Goal: Task Accomplishment & Management: Use online tool/utility

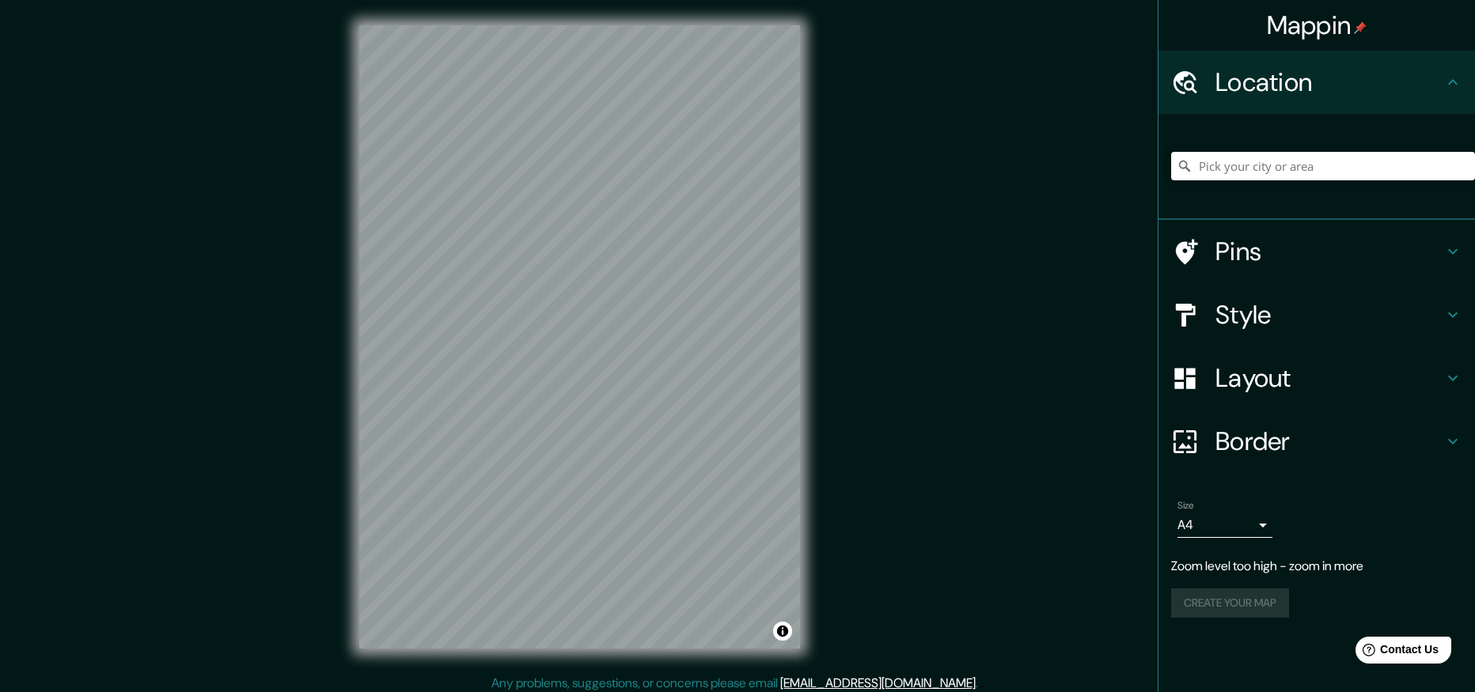
click at [853, 241] on div "Mappin Location Pins Style Layout Border Choose a border. Hint : you can make l…" at bounding box center [737, 349] width 1475 height 699
click at [815, 383] on div "© Mapbox © OpenStreetMap Improve this map" at bounding box center [579, 337] width 491 height 674
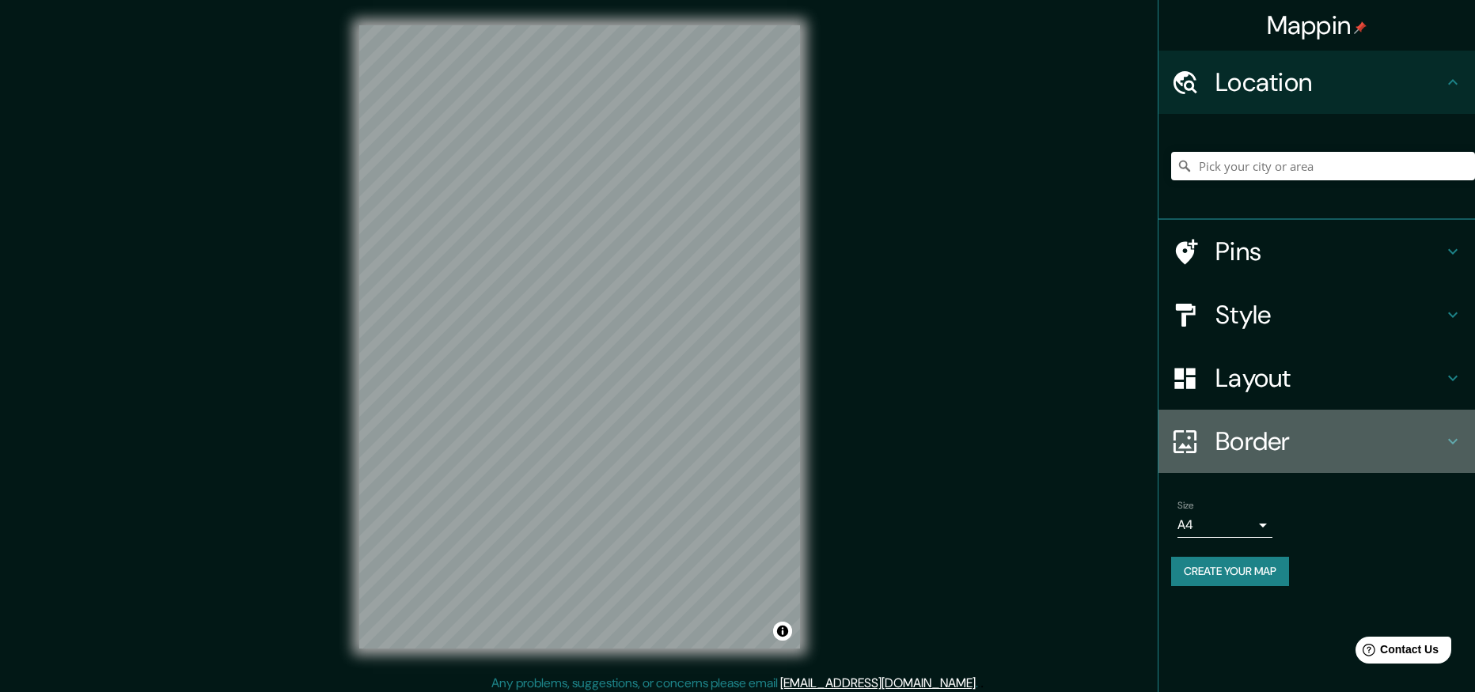
click at [1455, 434] on icon at bounding box center [1452, 441] width 19 height 19
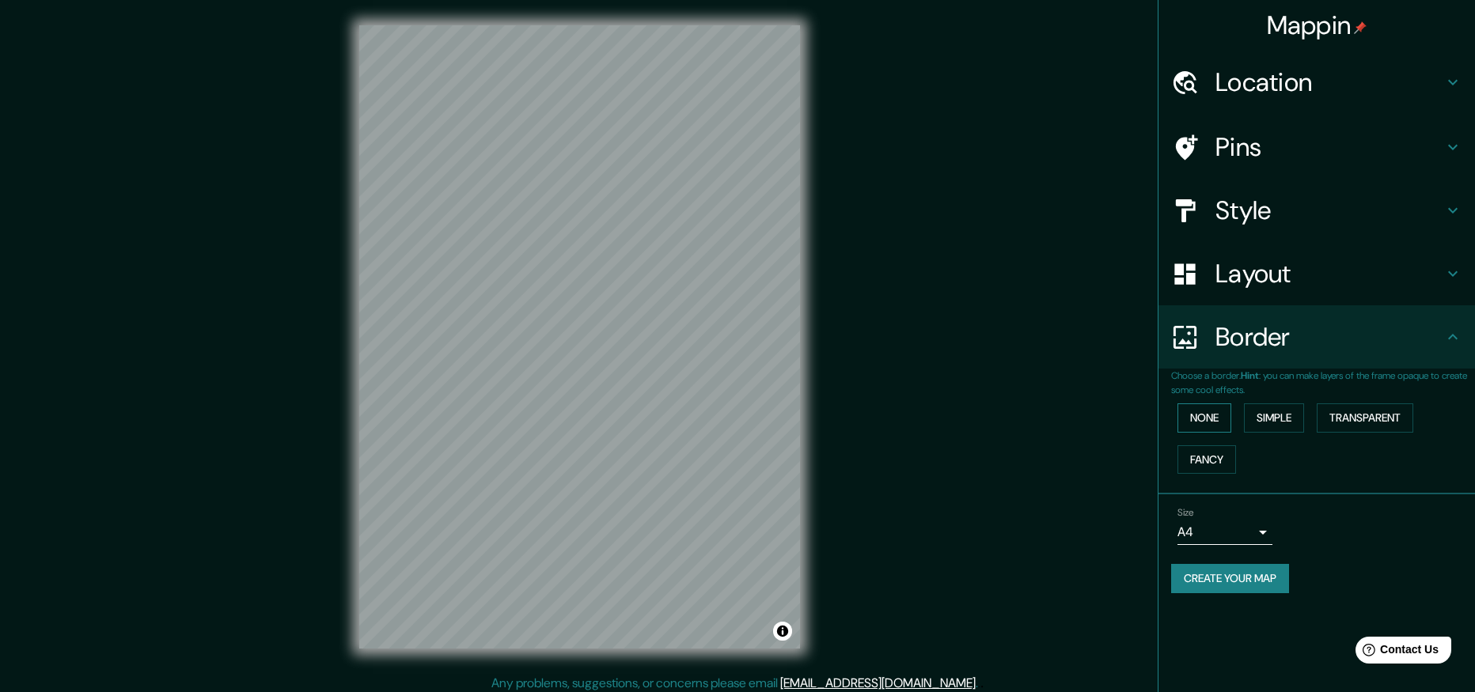
click at [1214, 417] on button "None" at bounding box center [1204, 418] width 54 height 29
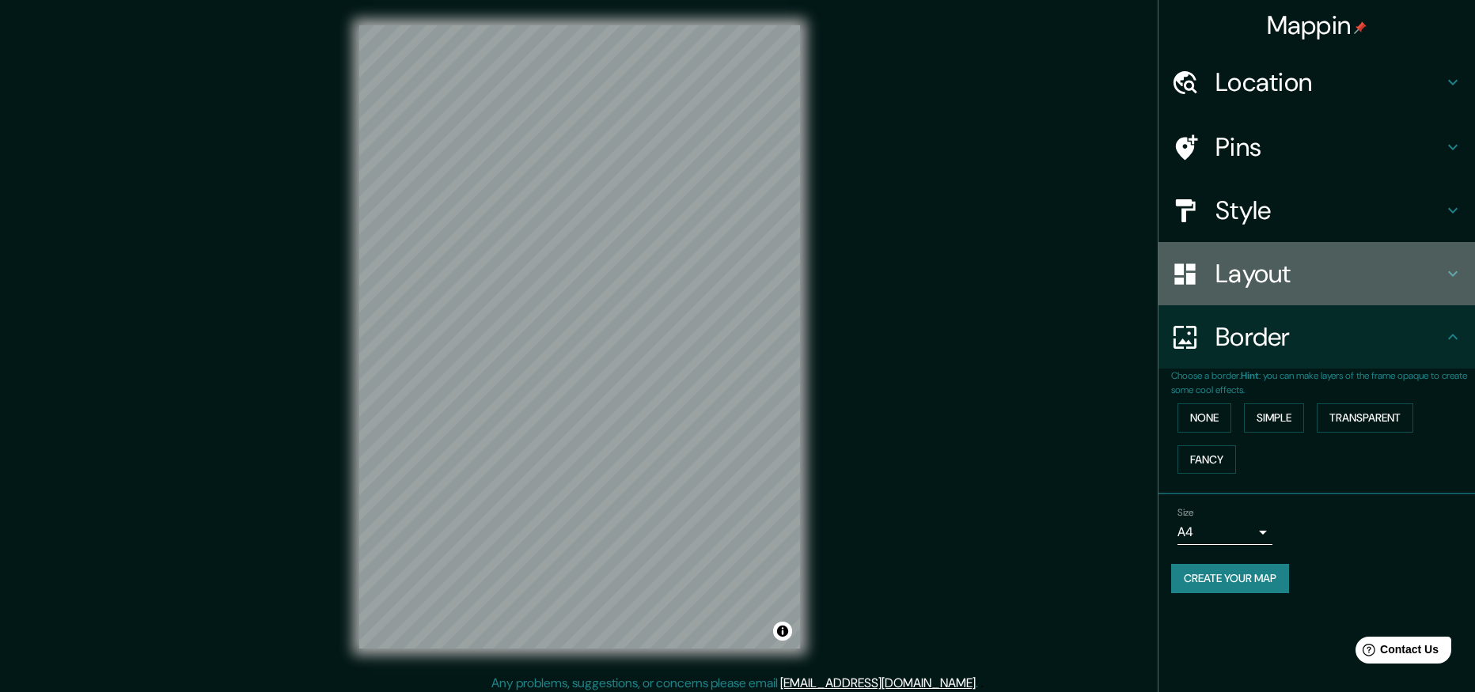
click at [1452, 265] on icon at bounding box center [1452, 273] width 19 height 19
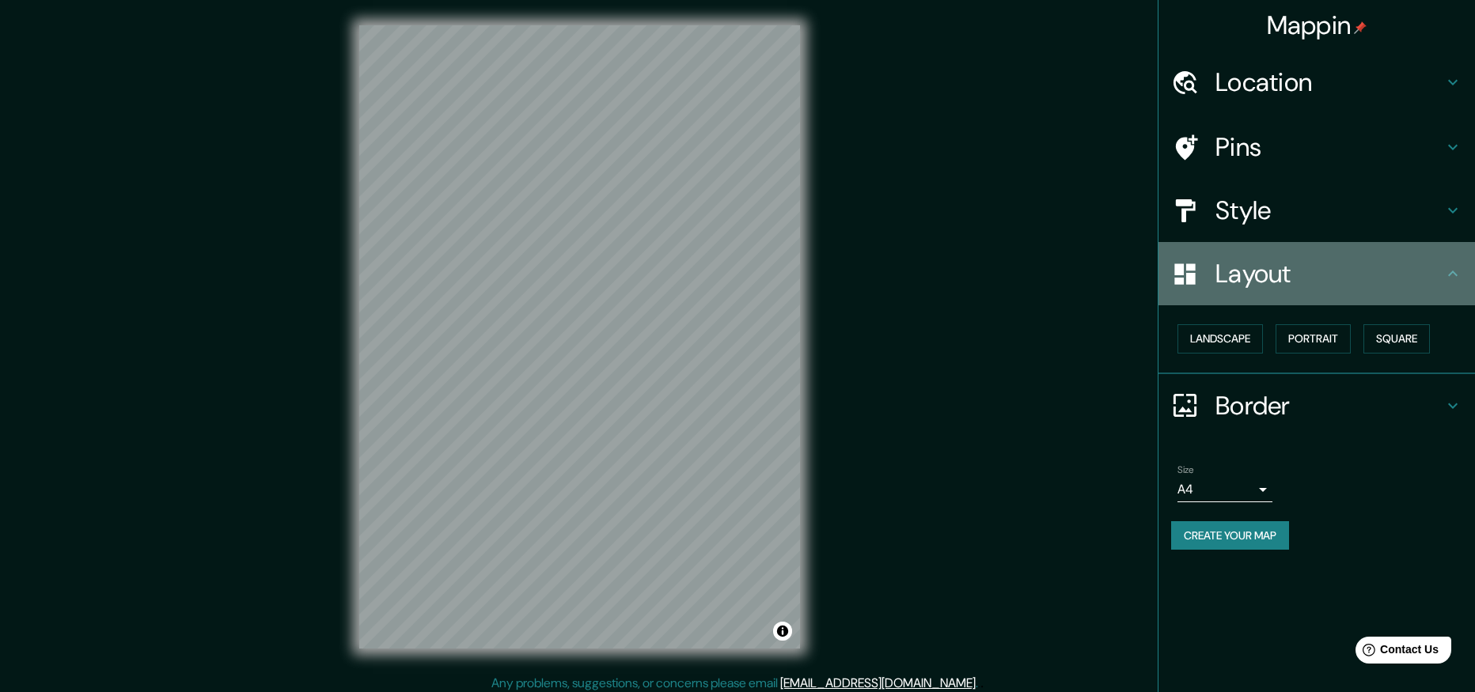
click at [1452, 265] on icon at bounding box center [1452, 273] width 19 height 19
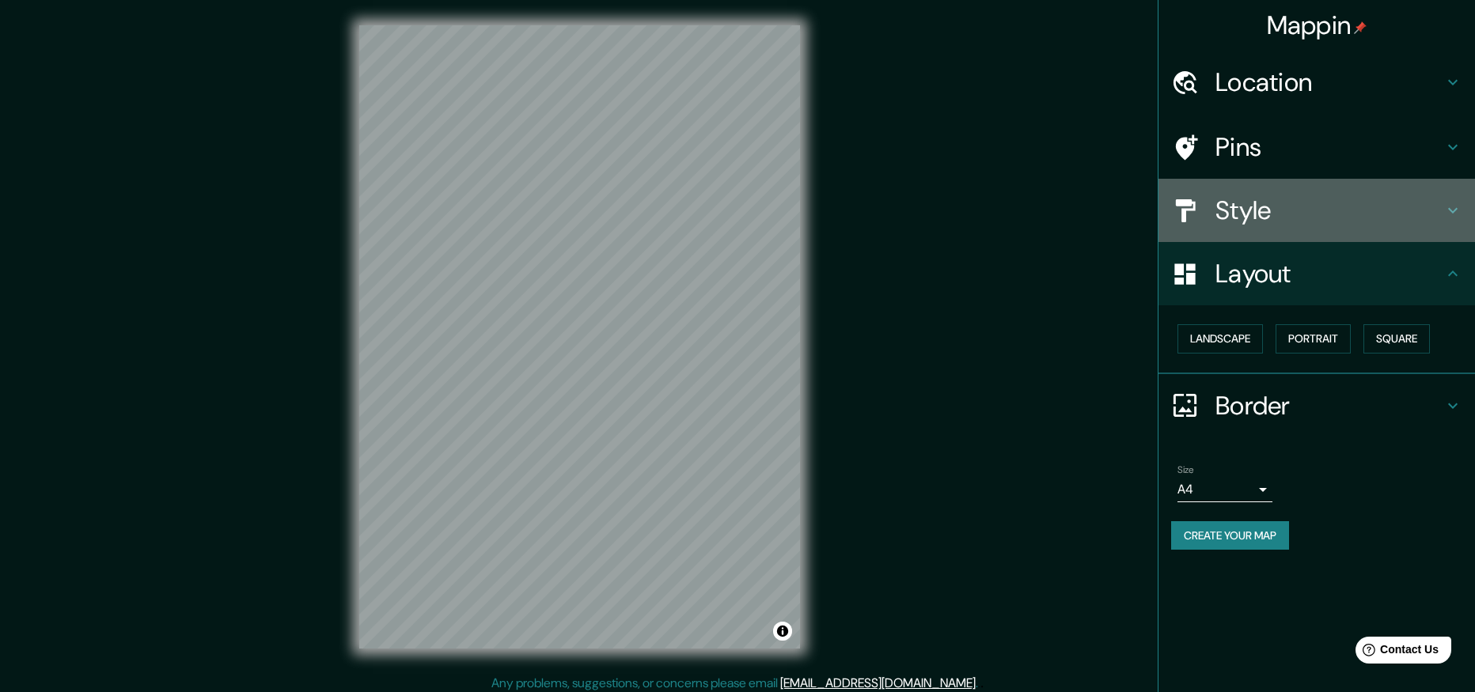
click at [1457, 199] on div "Style" at bounding box center [1316, 210] width 316 height 63
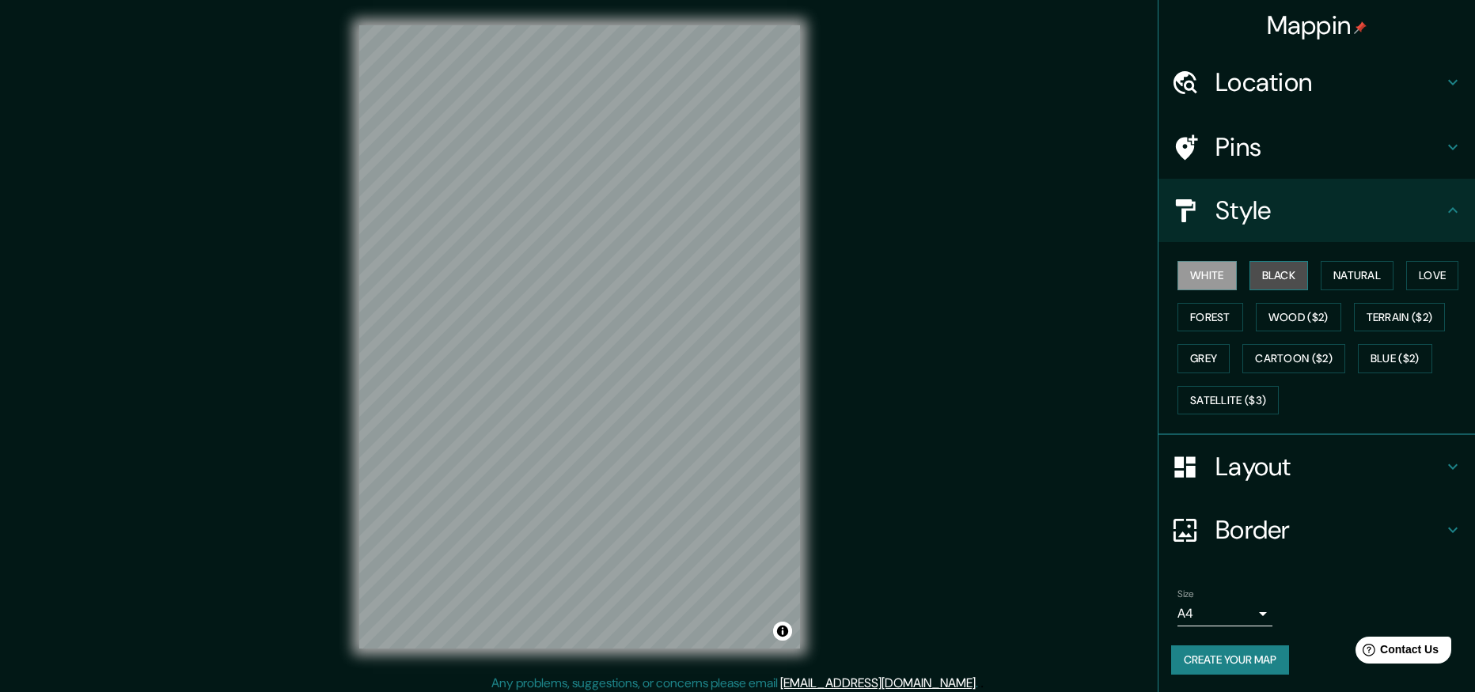
click at [1273, 280] on button "Black" at bounding box center [1278, 275] width 59 height 29
click at [1336, 279] on button "Natural" at bounding box center [1357, 275] width 73 height 29
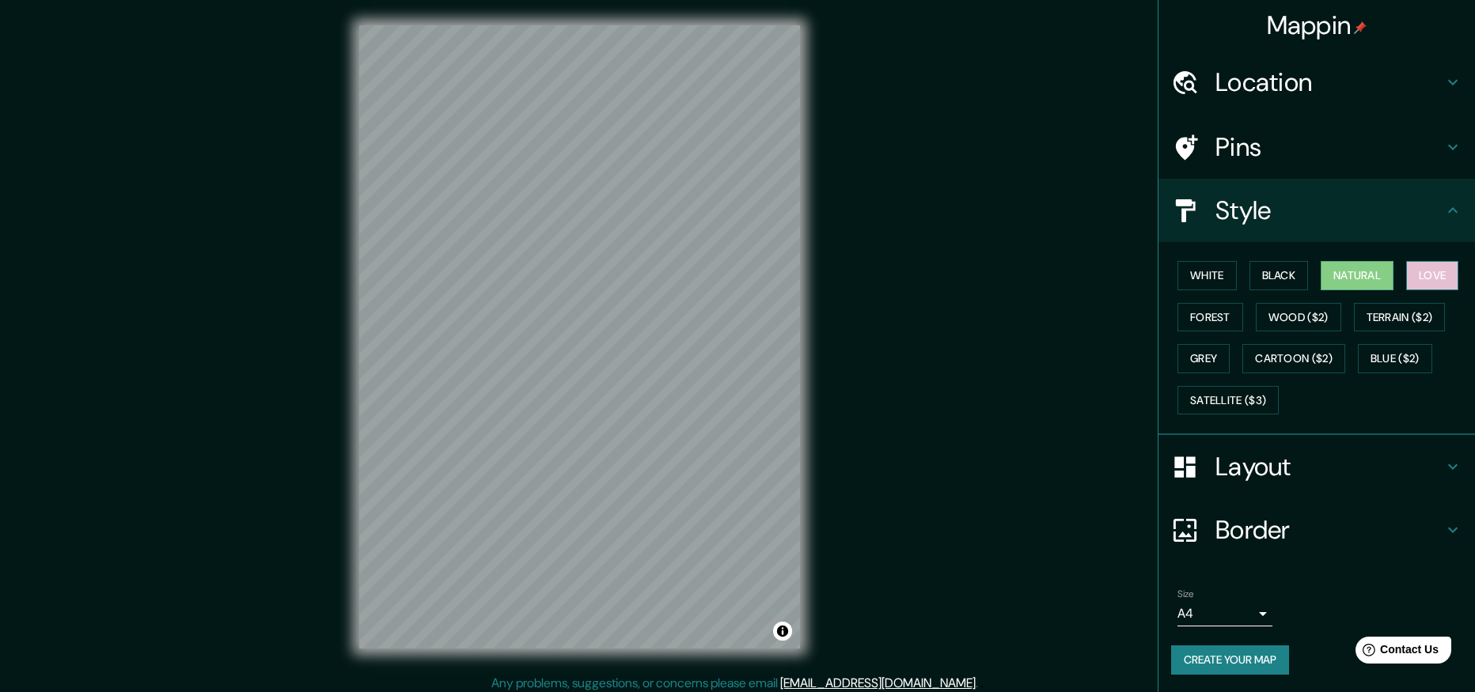
click at [1419, 278] on button "Love" at bounding box center [1432, 275] width 52 height 29
click at [1196, 316] on button "Forest" at bounding box center [1210, 317] width 66 height 29
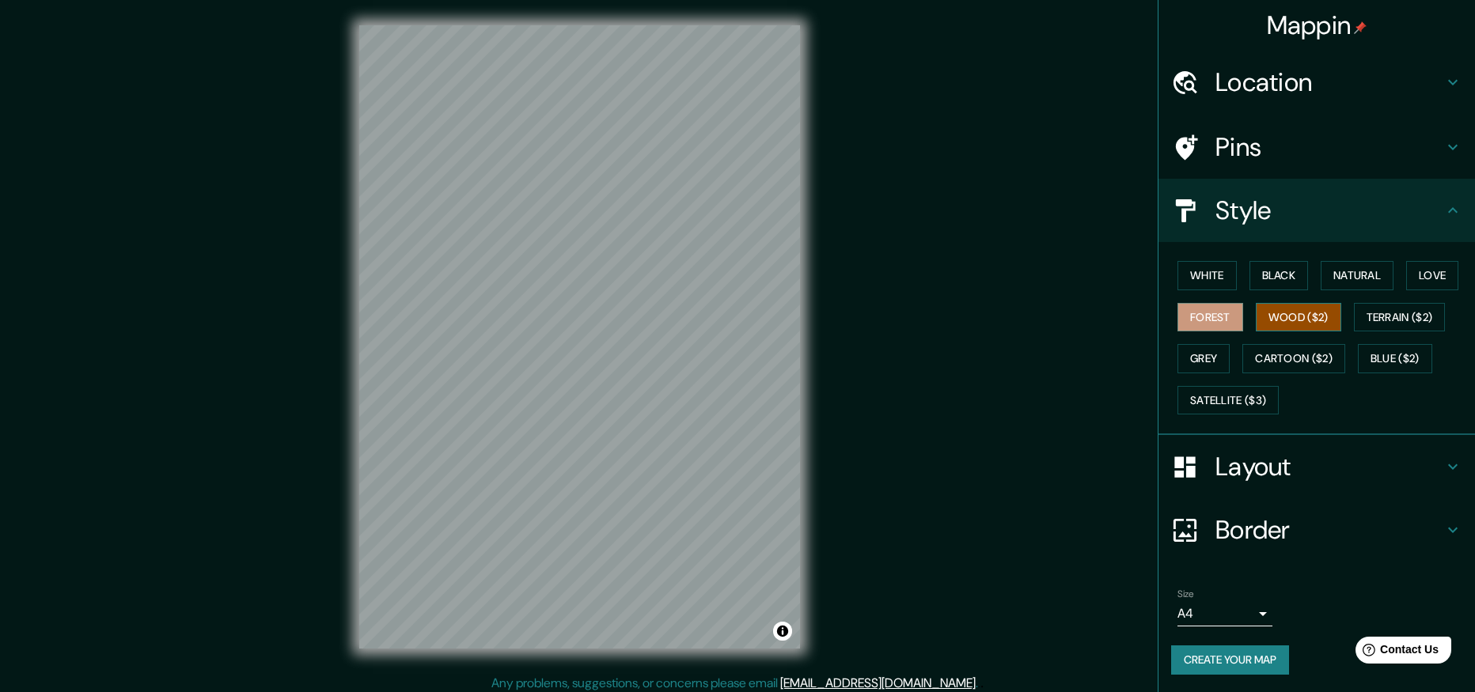
click at [1275, 313] on button "Wood ($2)" at bounding box center [1298, 317] width 85 height 29
click at [1374, 319] on button "Terrain ($2)" at bounding box center [1400, 317] width 92 height 29
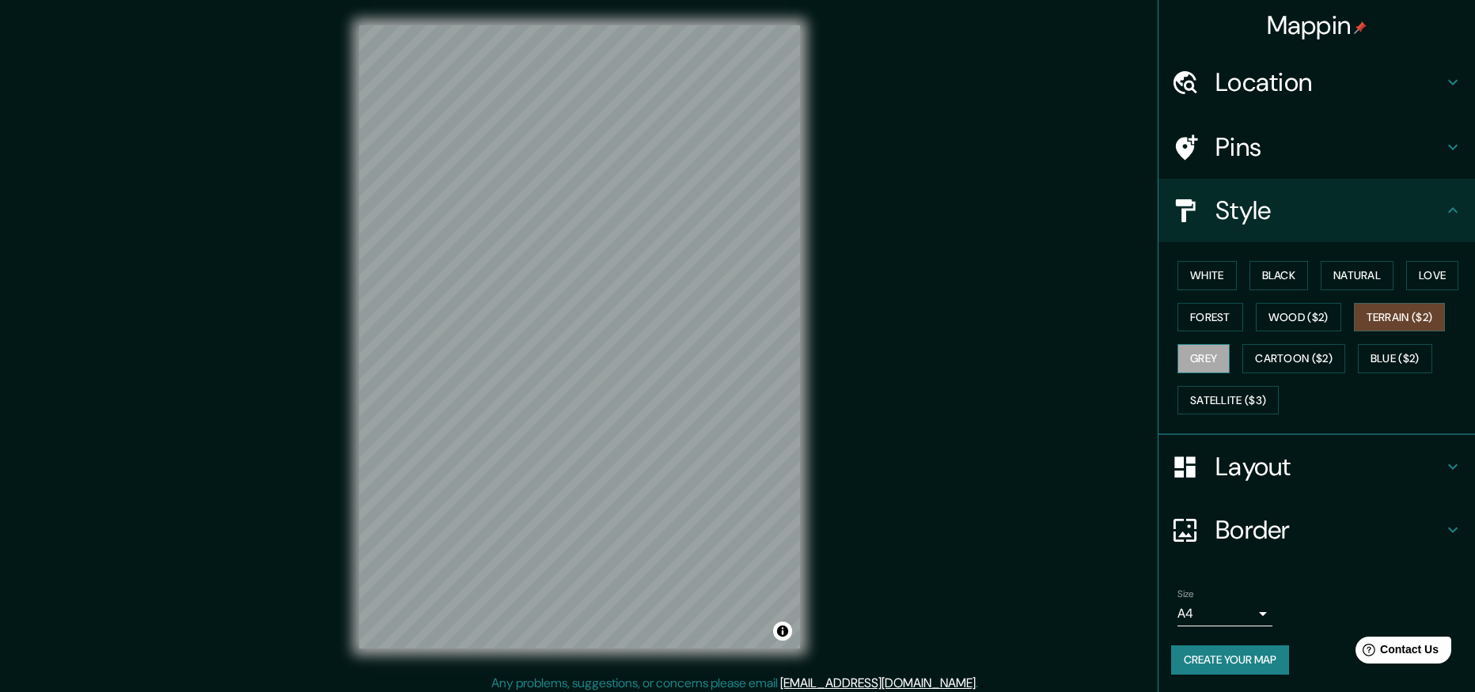
click at [1206, 356] on button "Grey" at bounding box center [1203, 358] width 52 height 29
click at [1249, 354] on button "Cartoon ($2)" at bounding box center [1293, 358] width 103 height 29
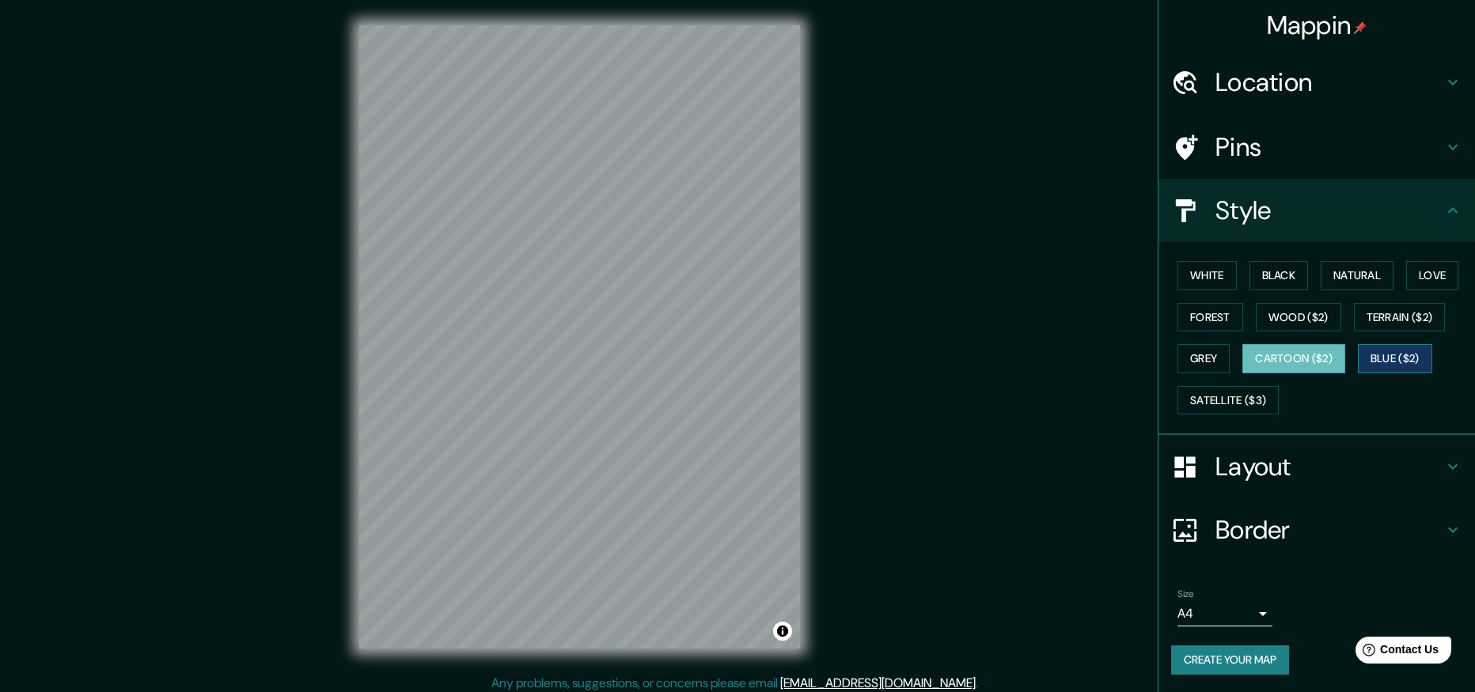
click at [1388, 359] on button "Blue ($2)" at bounding box center [1395, 358] width 74 height 29
click at [1211, 404] on button "Satellite ($3)" at bounding box center [1227, 400] width 101 height 29
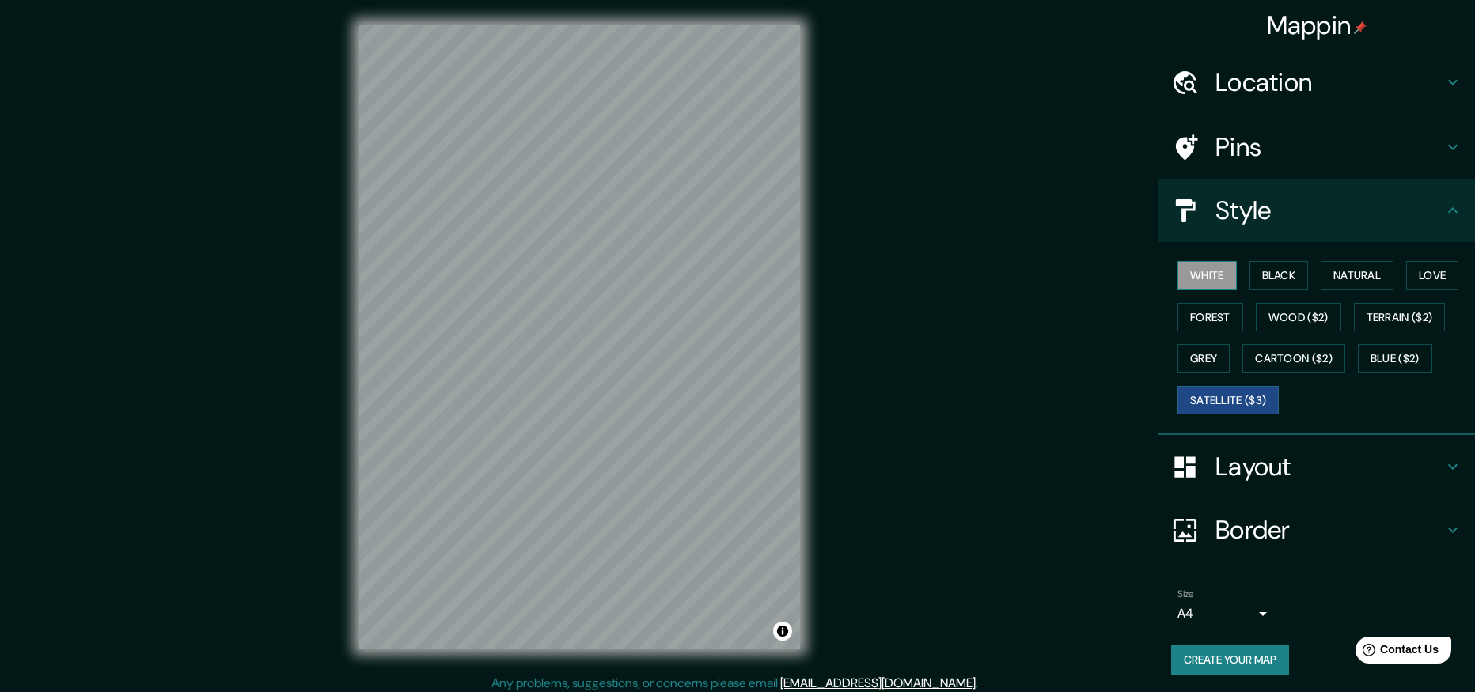
click at [1207, 275] on button "White" at bounding box center [1206, 275] width 59 height 29
click at [1253, 278] on button "Black" at bounding box center [1278, 275] width 59 height 29
click at [1180, 275] on button "White" at bounding box center [1206, 275] width 59 height 29
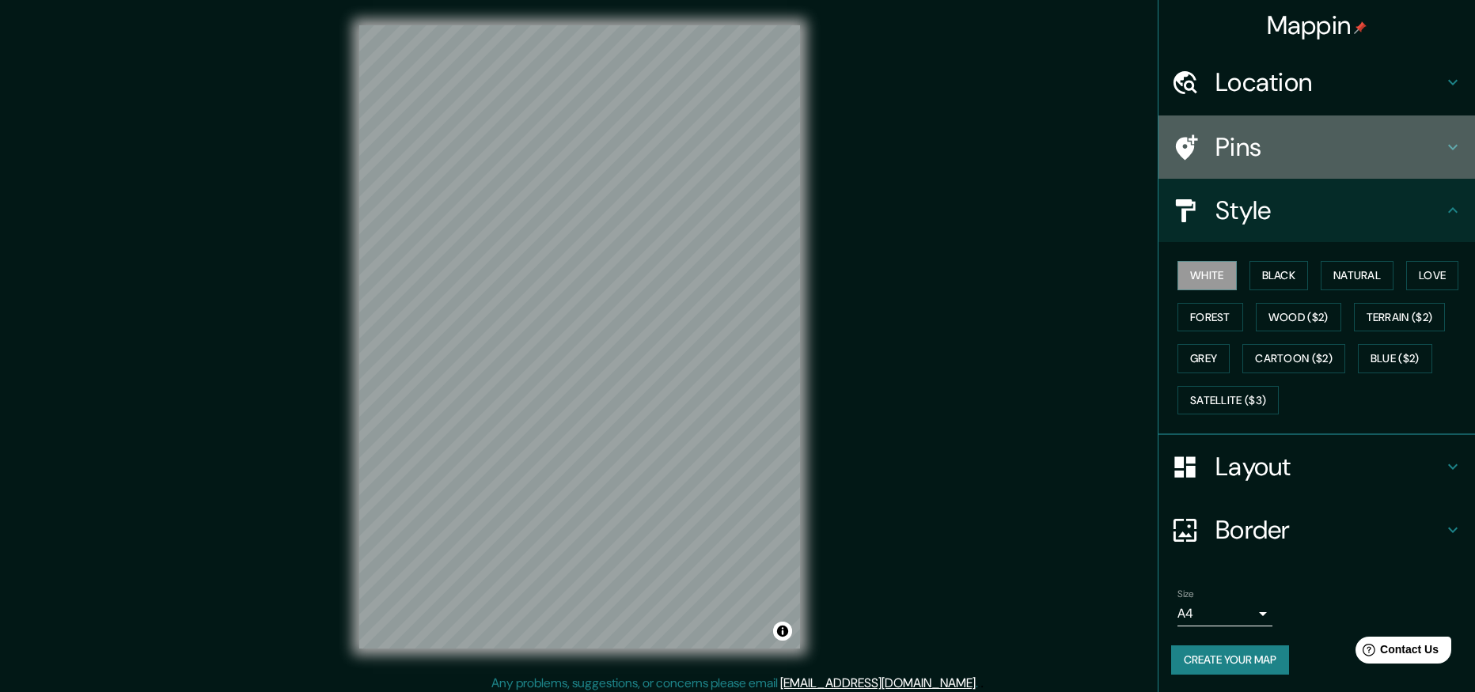
click at [1443, 145] on icon at bounding box center [1452, 147] width 19 height 19
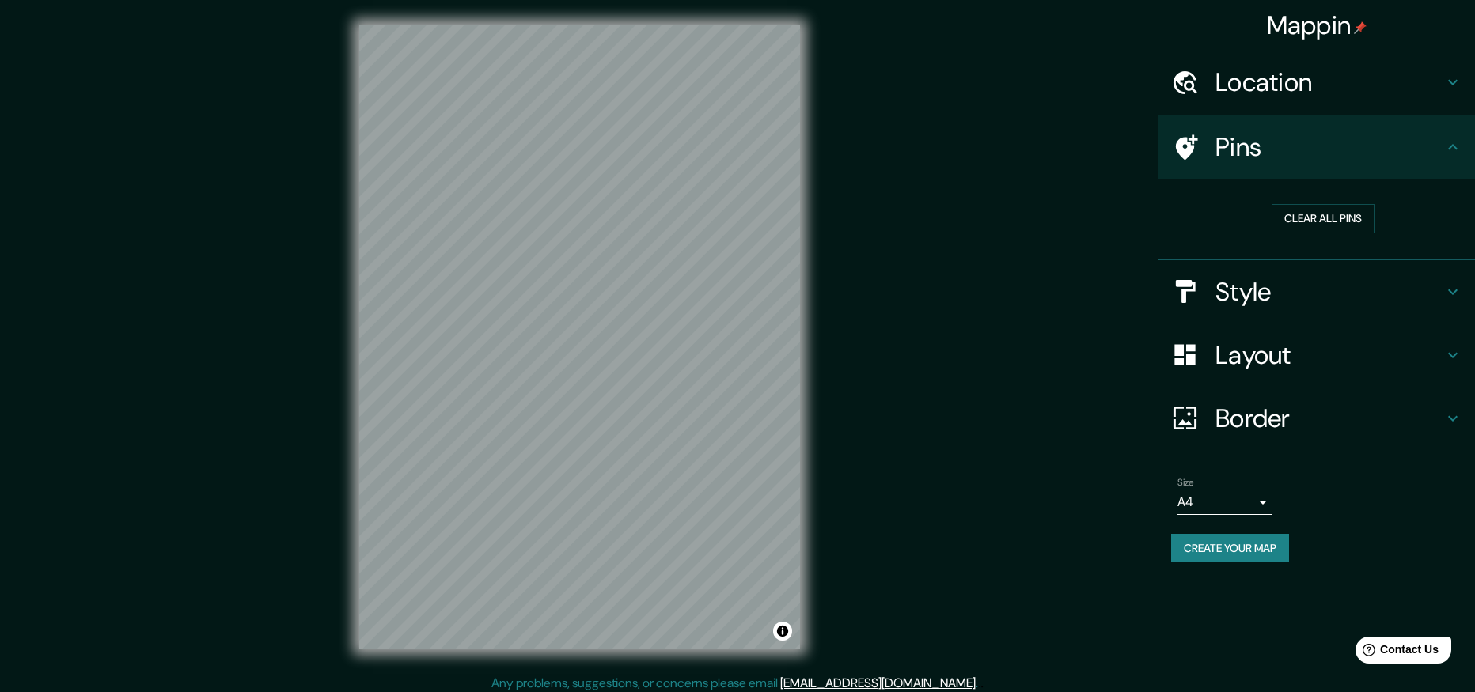
click at [1442, 84] on h4 "Location" at bounding box center [1329, 82] width 228 height 32
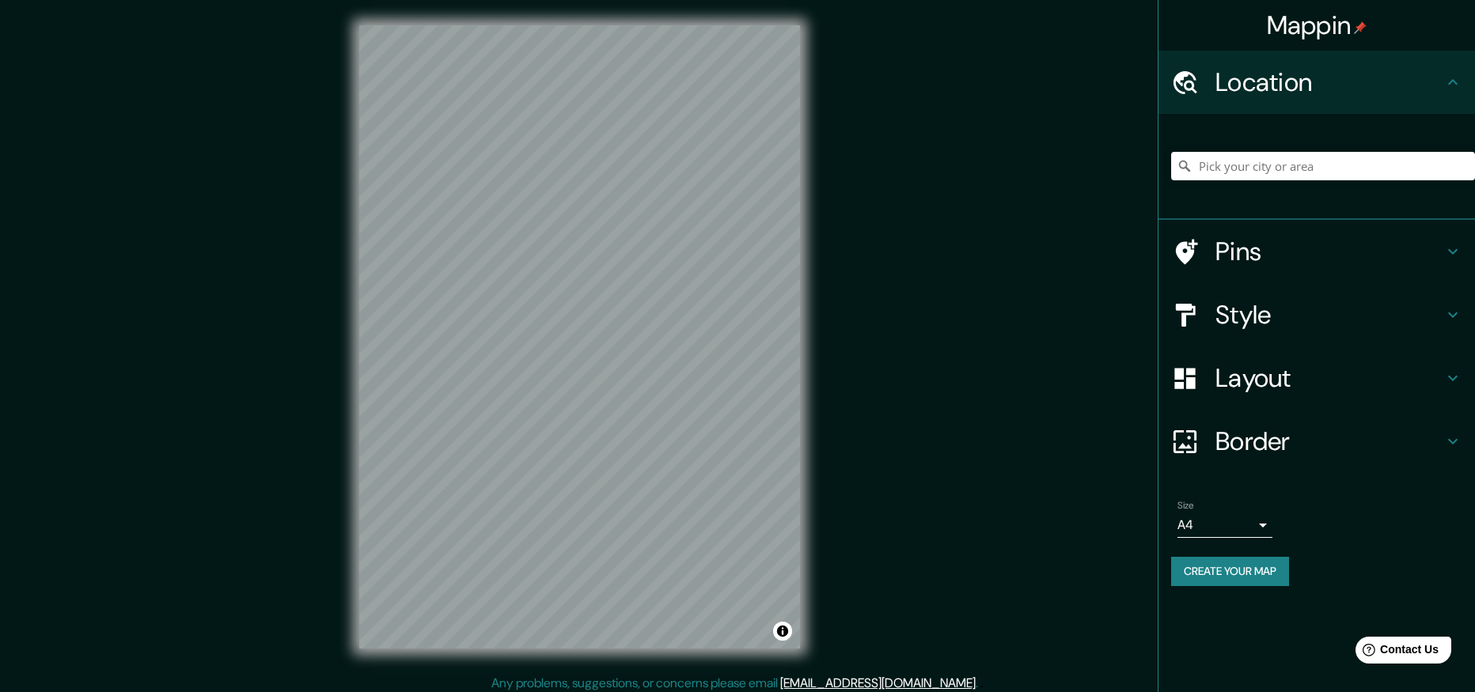
click at [1442, 84] on h4 "Location" at bounding box center [1329, 82] width 228 height 32
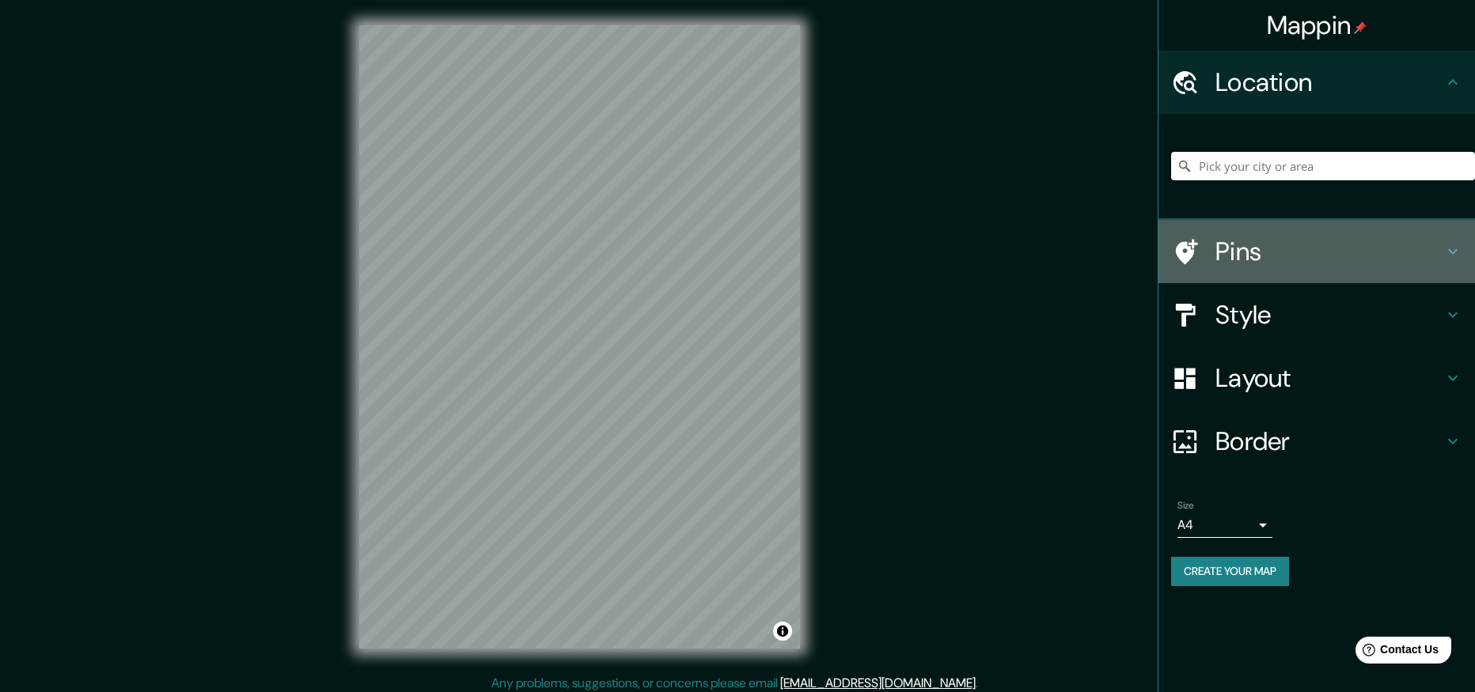
click at [1189, 245] on icon at bounding box center [1185, 252] width 28 height 28
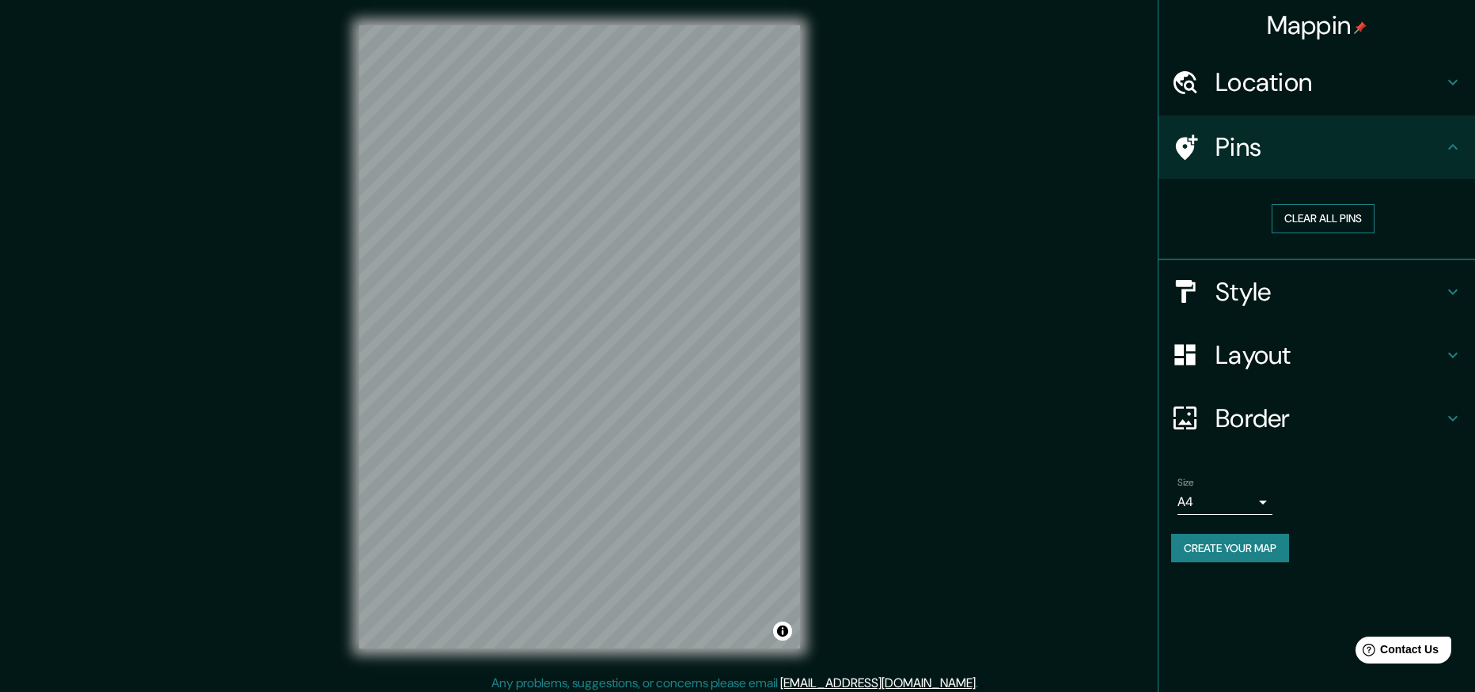
click at [1306, 222] on button "Clear all pins" at bounding box center [1323, 218] width 103 height 29
click at [426, 366] on div at bounding box center [424, 363] width 13 height 13
click at [423, 364] on div at bounding box center [424, 363] width 13 height 13
click at [432, 380] on div at bounding box center [431, 378] width 13 height 13
click at [441, 376] on div at bounding box center [440, 378] width 13 height 13
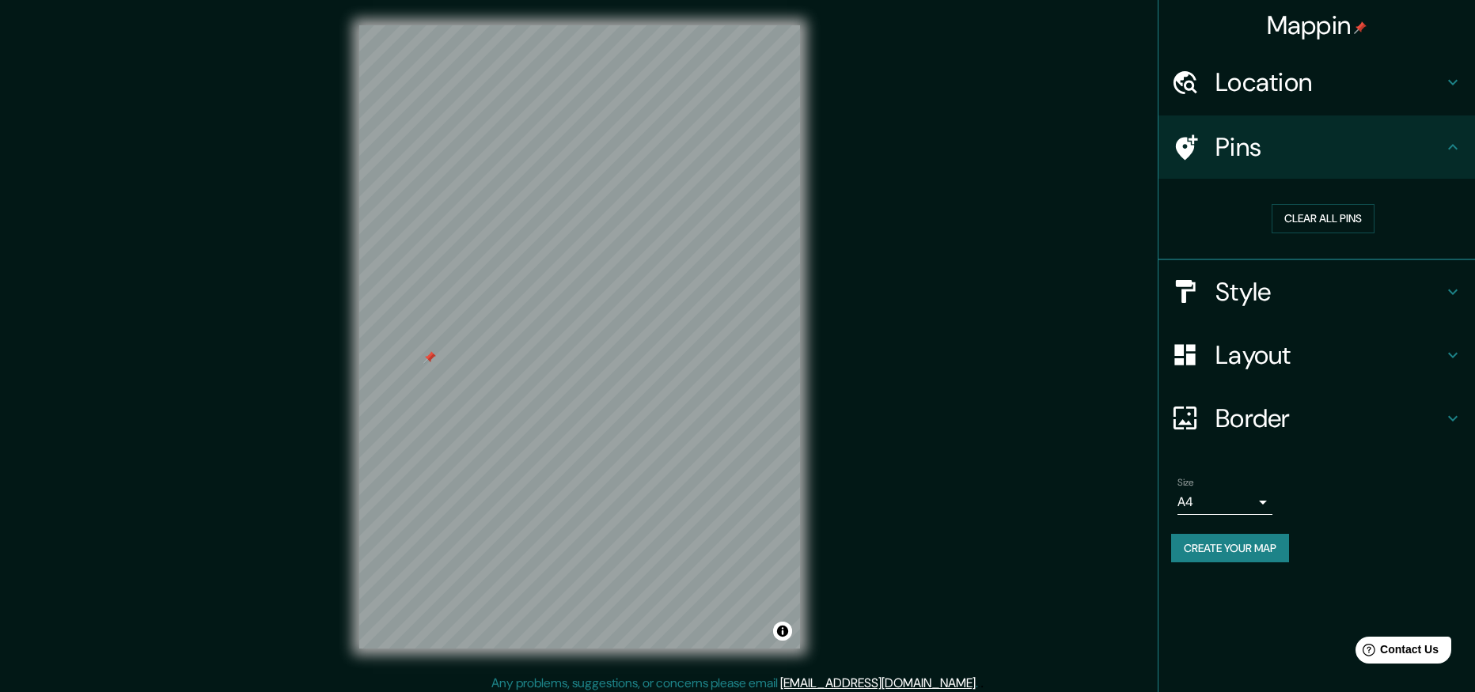
click at [430, 360] on div at bounding box center [429, 357] width 13 height 13
click at [1260, 502] on body "Mappin Location Pins Clear all pins Style Layout Border Choose a border. Hint :…" at bounding box center [737, 346] width 1475 height 692
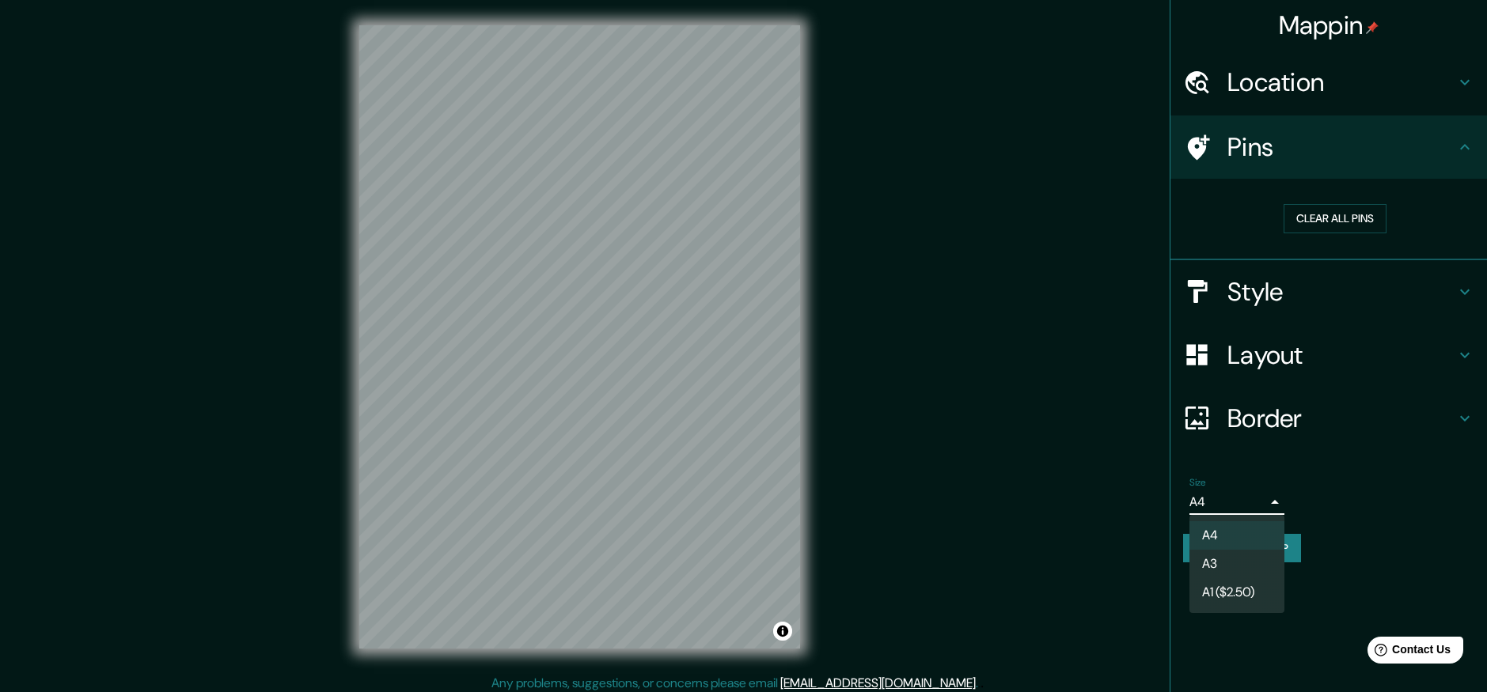
click at [1250, 571] on li "A3" at bounding box center [1236, 564] width 95 height 28
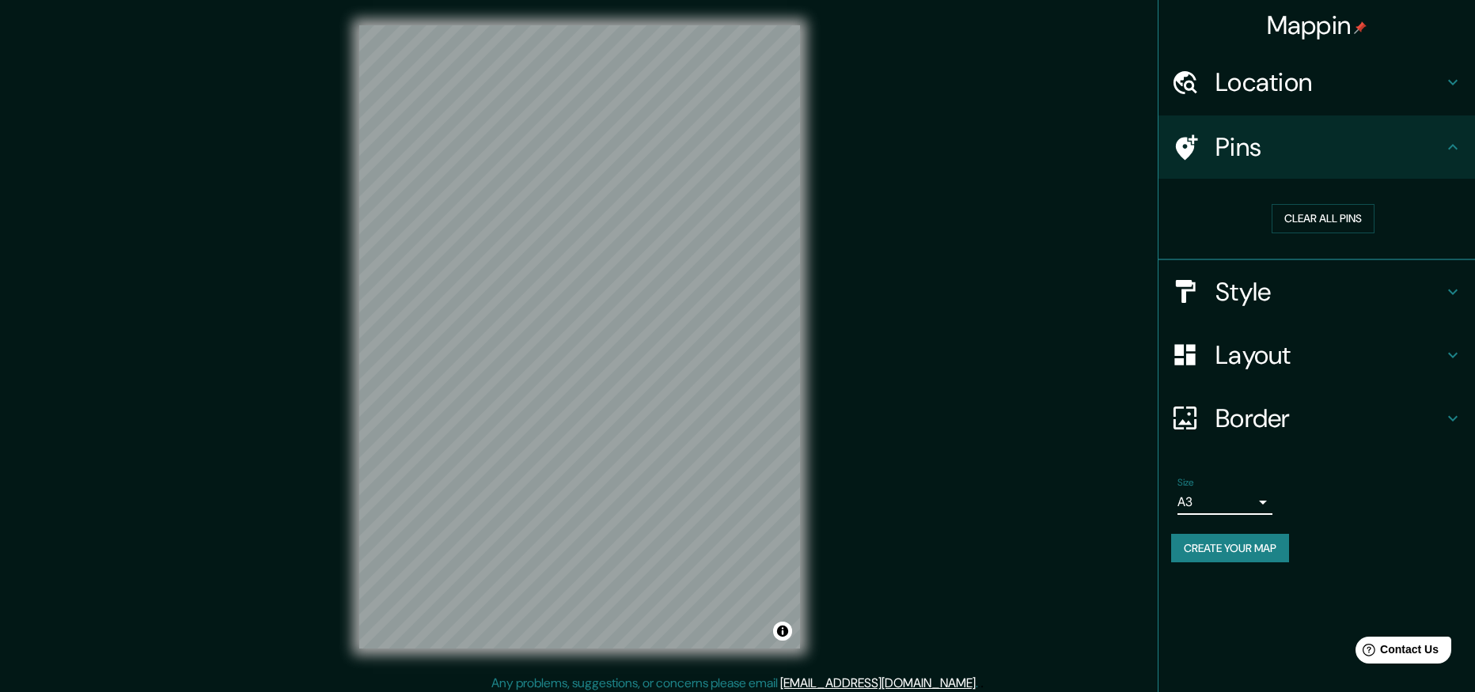
click at [1262, 505] on body "Mappin Location Pins Clear all pins Style Layout Border Choose a border. Hint :…" at bounding box center [737, 346] width 1475 height 692
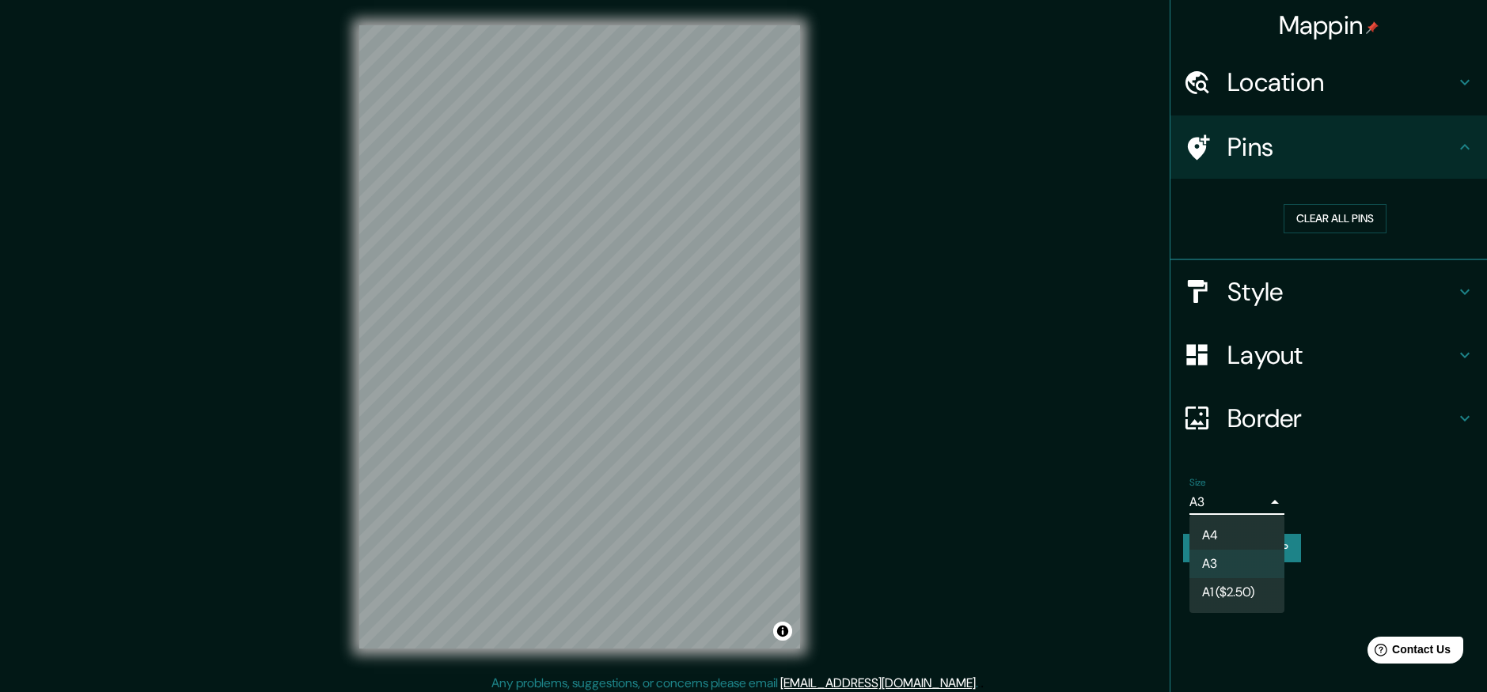
click at [1219, 542] on li "A4" at bounding box center [1236, 535] width 95 height 28
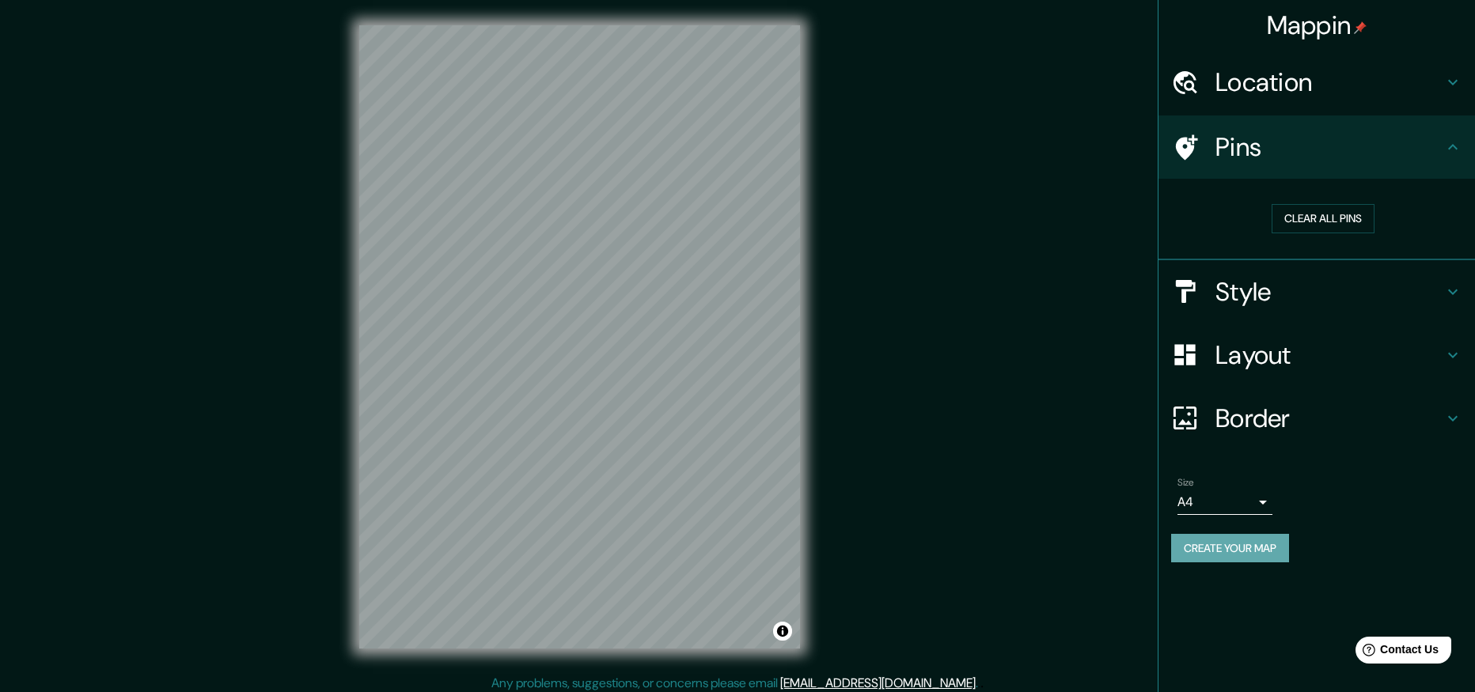
click at [1241, 547] on button "Create your map" at bounding box center [1230, 548] width 118 height 29
drag, startPoint x: 809, startPoint y: 402, endPoint x: 1058, endPoint y: 424, distance: 249.4
click at [1058, 424] on div "Mappin Location Pins Clear all pins Style Layout Border Choose a border. Hint :…" at bounding box center [737, 349] width 1475 height 699
click at [1221, 547] on button "Create your map" at bounding box center [1230, 548] width 118 height 29
